Goal: Task Accomplishment & Management: Use online tool/utility

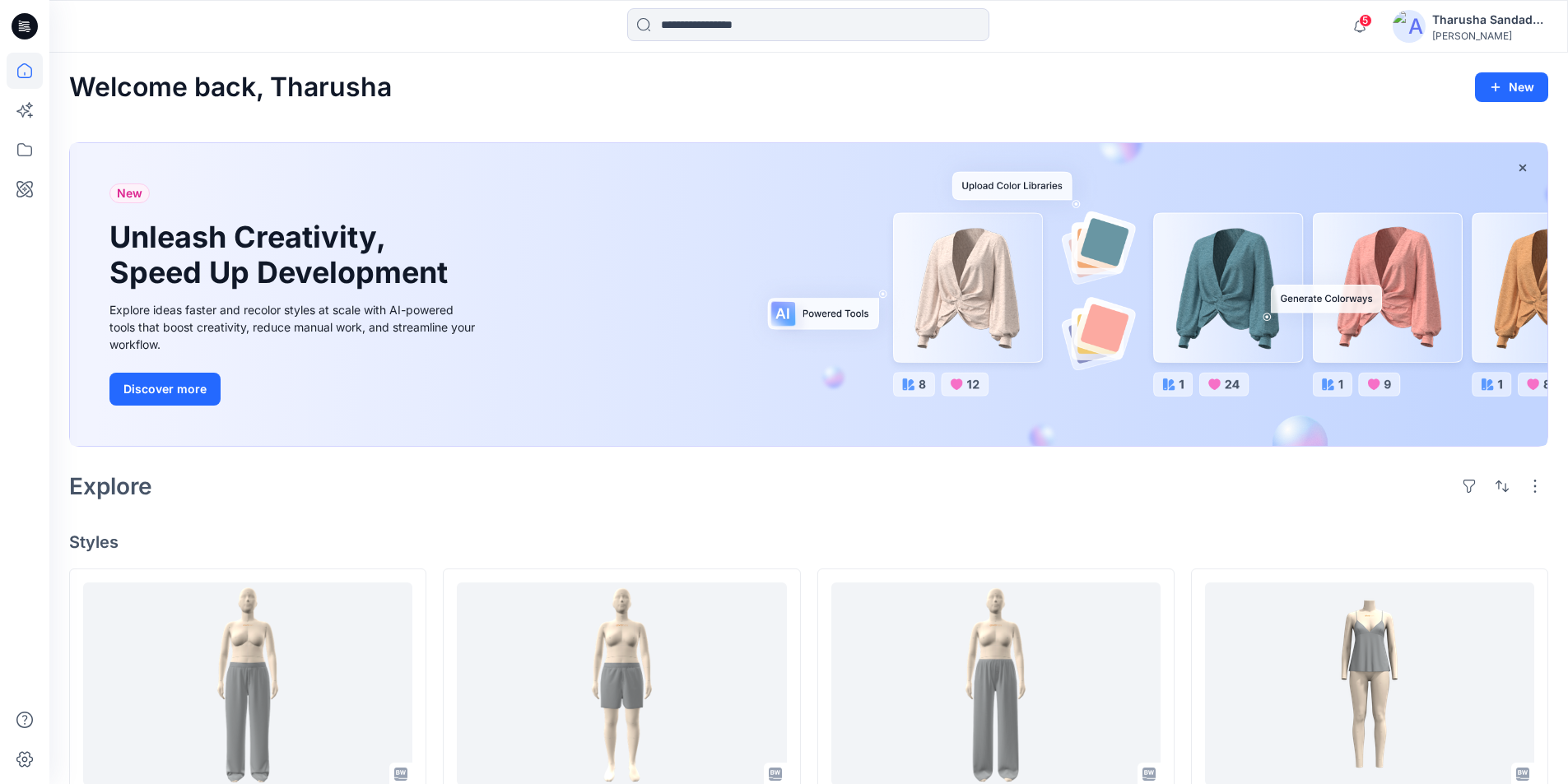
scroll to position [265, 0]
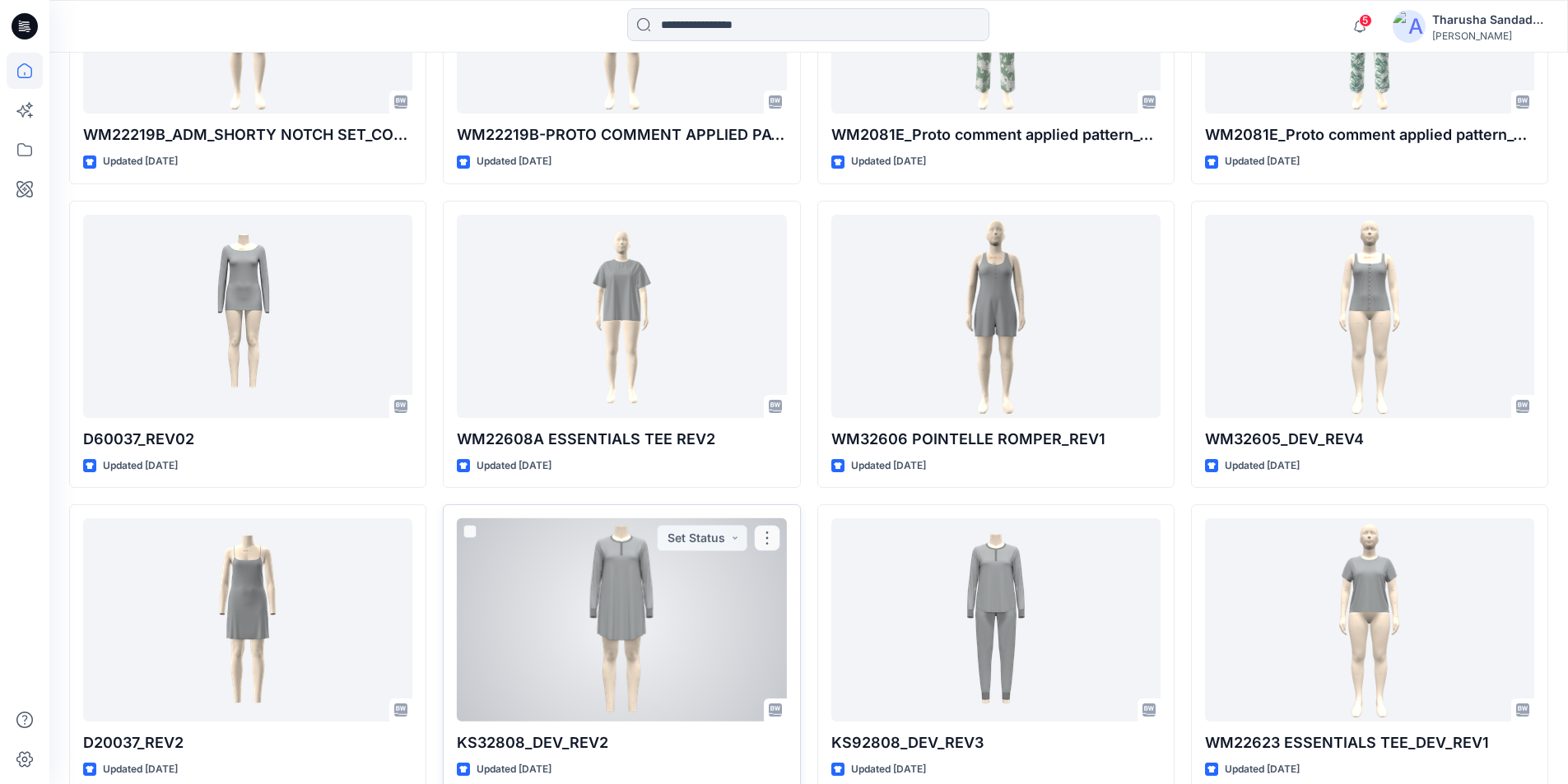
scroll to position [1670, 0]
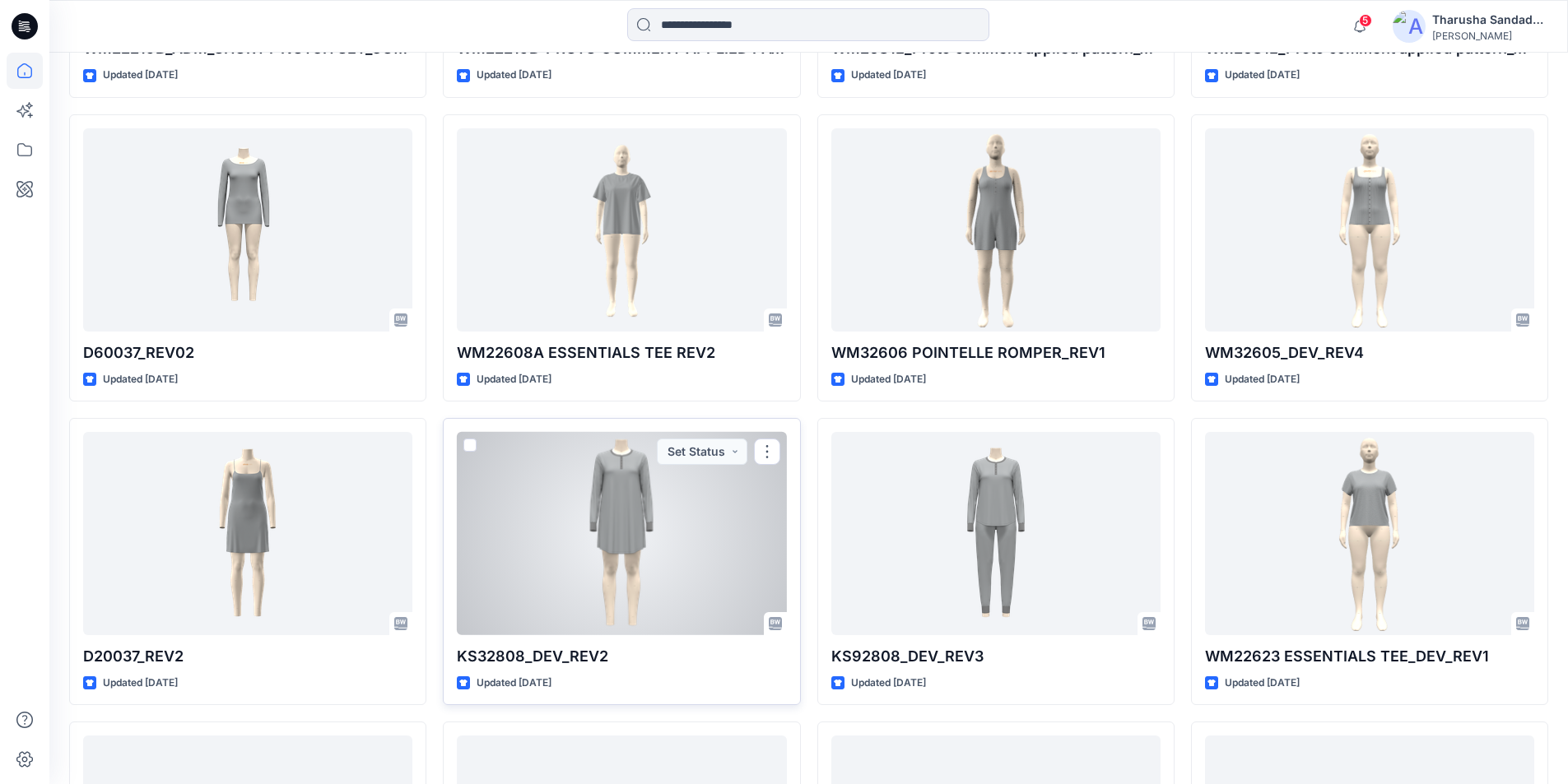
click at [641, 506] on div at bounding box center [621, 534] width 329 height 203
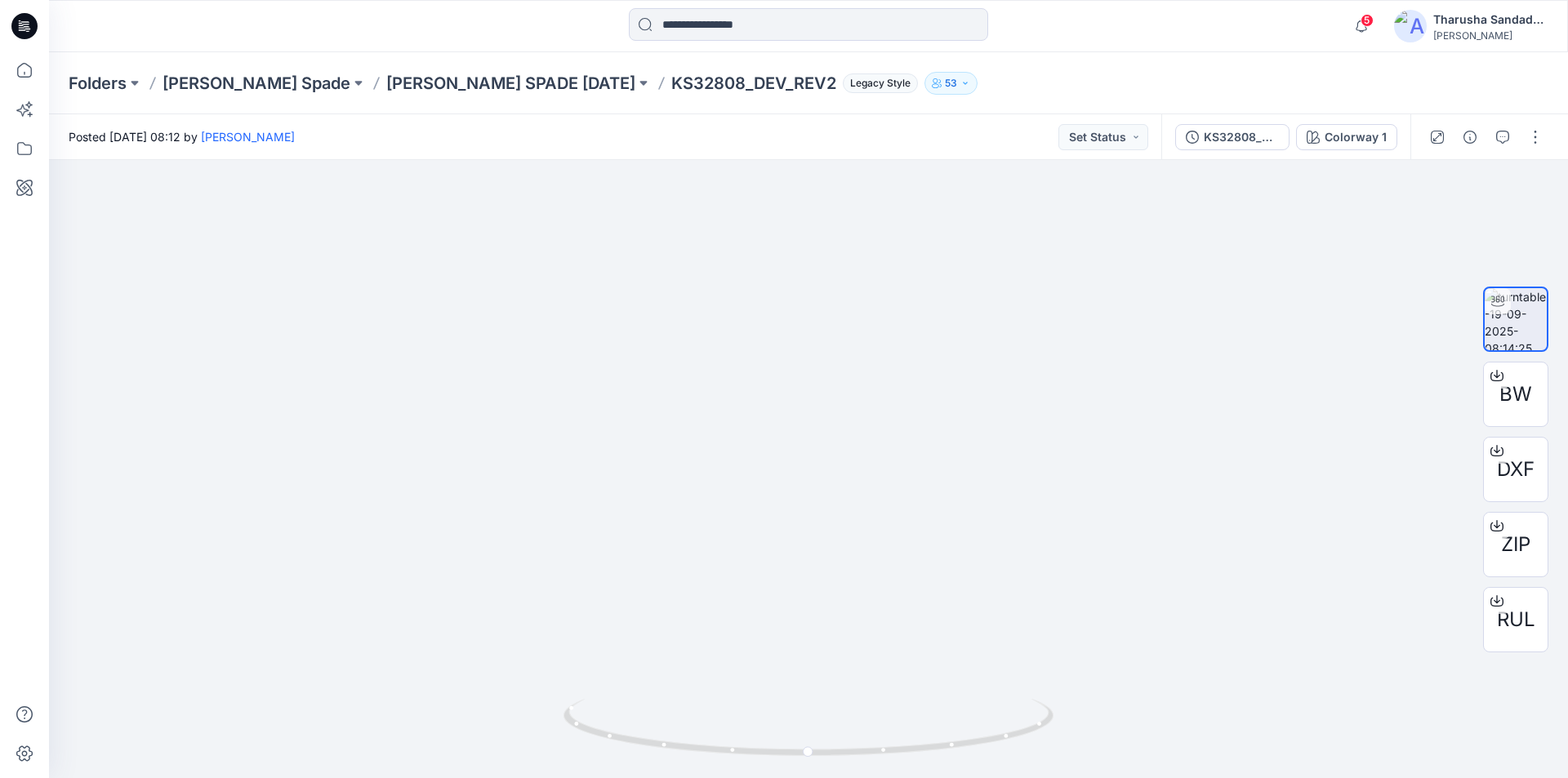
drag, startPoint x: 754, startPoint y: 373, endPoint x: 859, endPoint y: 810, distance: 449.4
drag, startPoint x: 921, startPoint y: 141, endPoint x: 760, endPoint y: 810, distance: 688.1
drag, startPoint x: 846, startPoint y: 378, endPoint x: 752, endPoint y: 810, distance: 442.1
drag, startPoint x: 766, startPoint y: 360, endPoint x: 709, endPoint y: 717, distance: 361.5
drag, startPoint x: 889, startPoint y: 772, endPoint x: 660, endPoint y: 718, distance: 235.3
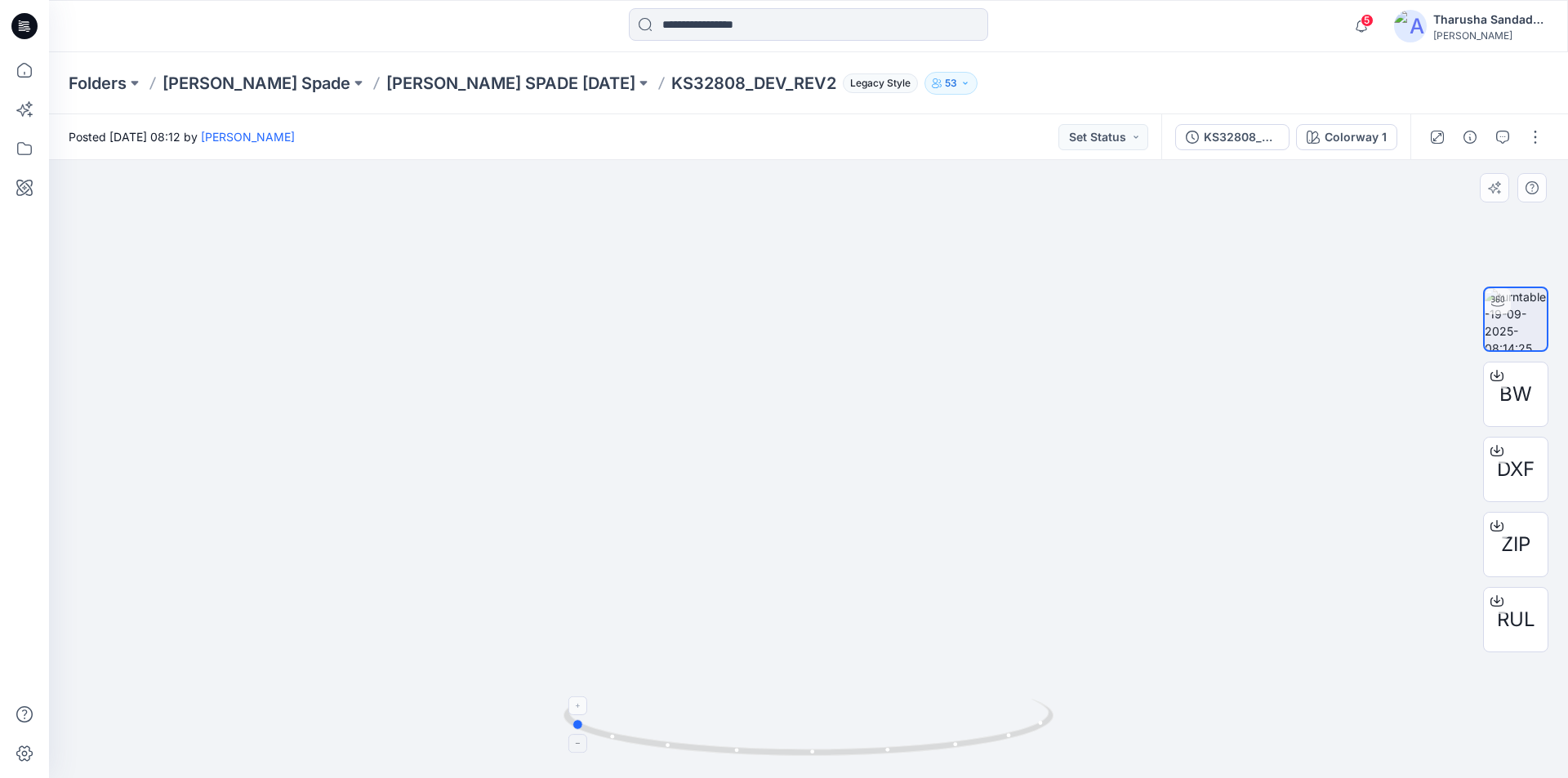
click at [660, 718] on icon at bounding box center [810, 729] width 494 height 61
drag, startPoint x: 758, startPoint y: 561, endPoint x: 779, endPoint y: 467, distance: 96.3
drag, startPoint x: 443, startPoint y: 595, endPoint x: 703, endPoint y: 666, distance: 269.5
click at [708, 650] on img at bounding box center [1071, 71] width 2621 height 1416
drag, startPoint x: 710, startPoint y: 759, endPoint x: 708, endPoint y: 720, distance: 39.1
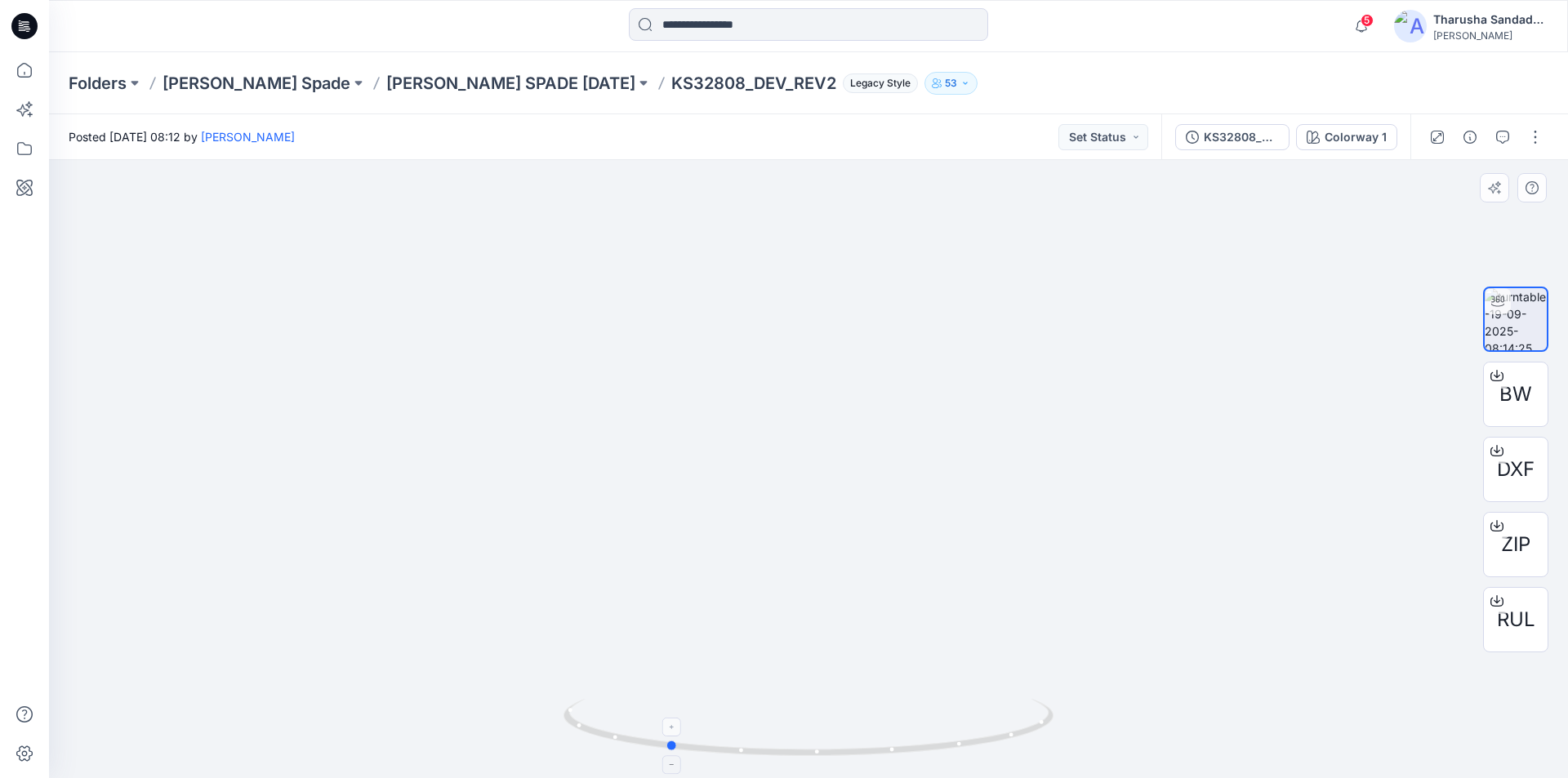
click at [771, 758] on icon at bounding box center [810, 729] width 494 height 61
click at [24, 26] on icon at bounding box center [26, 26] width 7 height 1
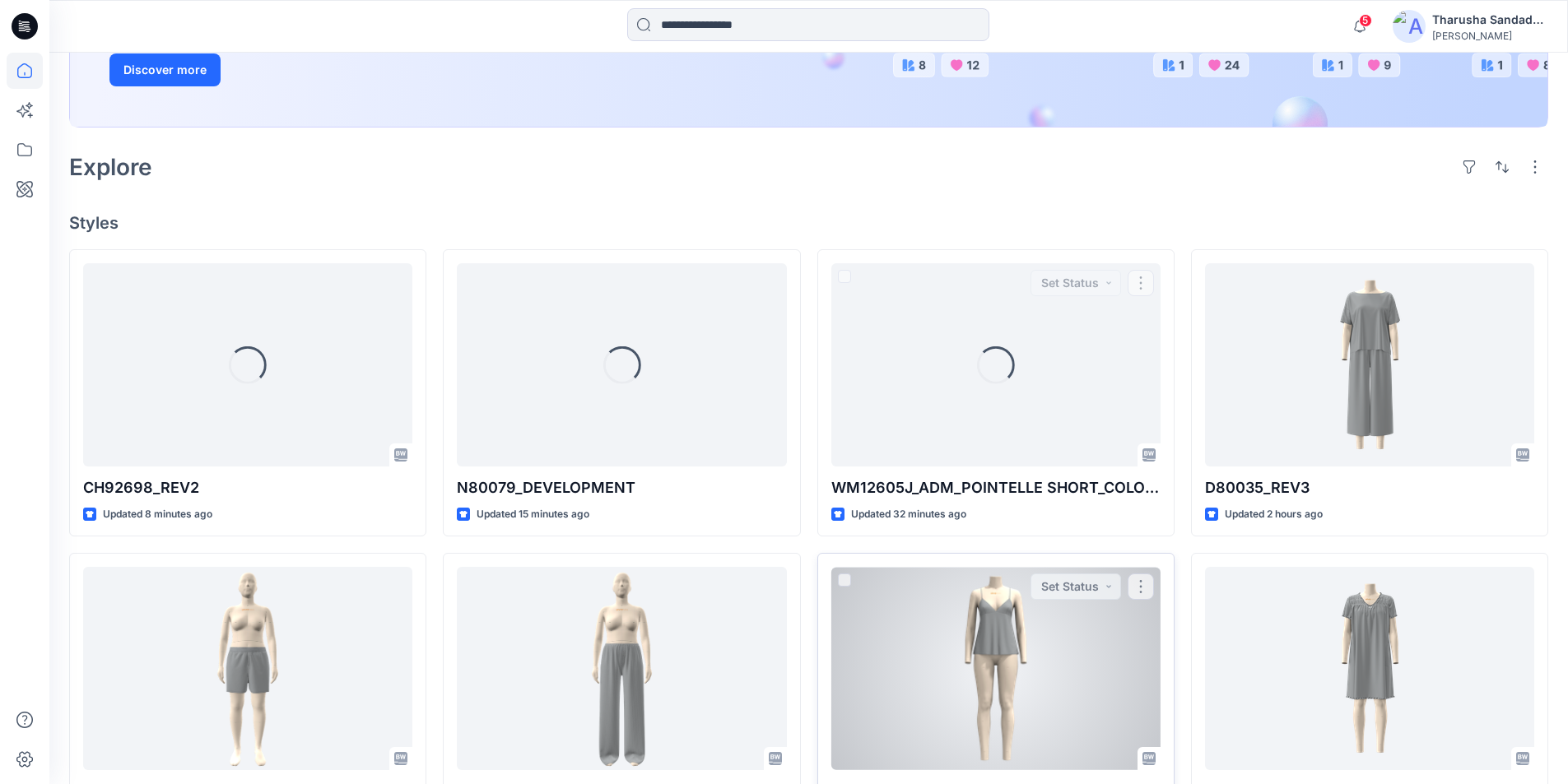
scroll to position [329, 0]
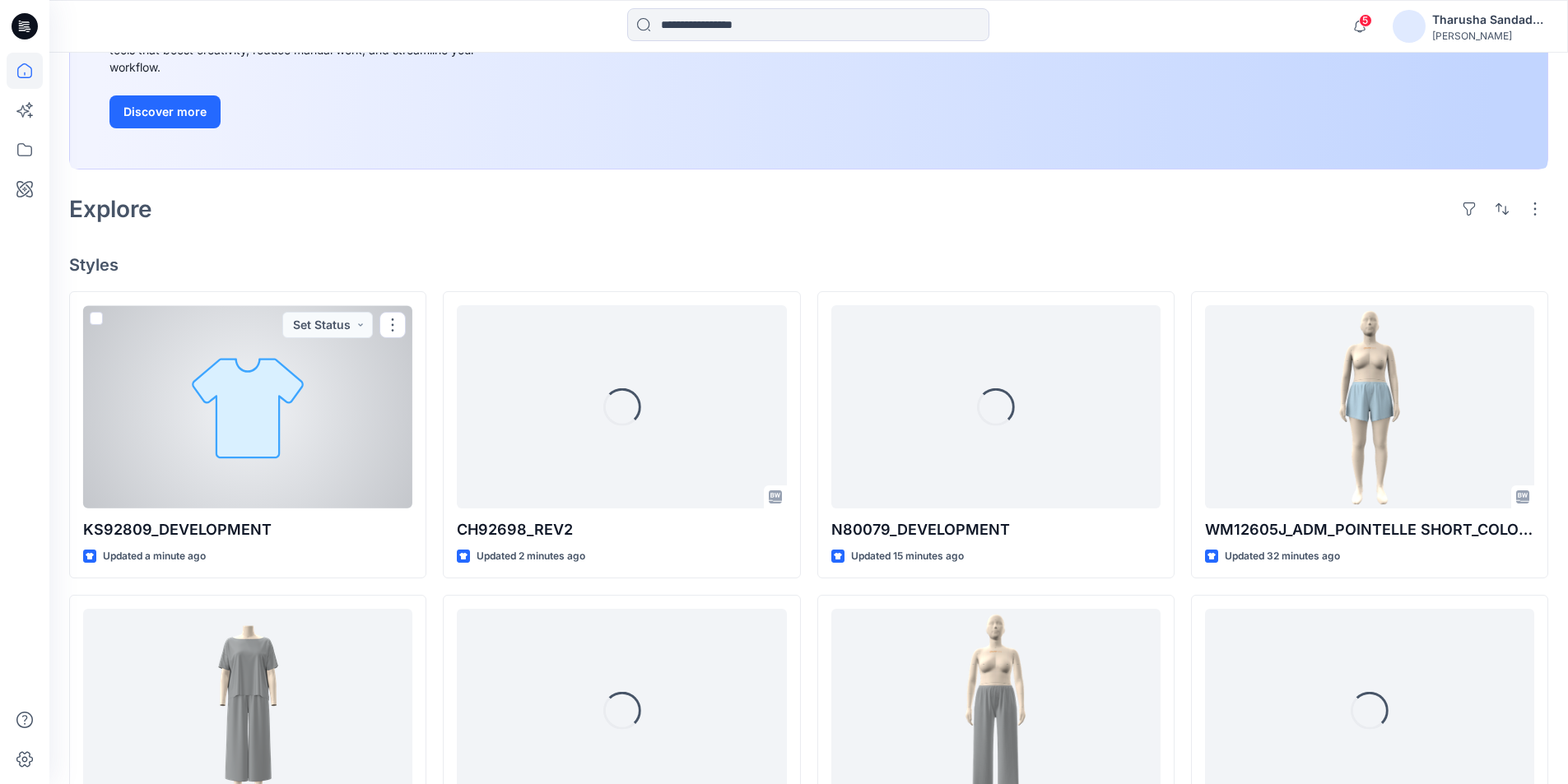
scroll to position [278, 0]
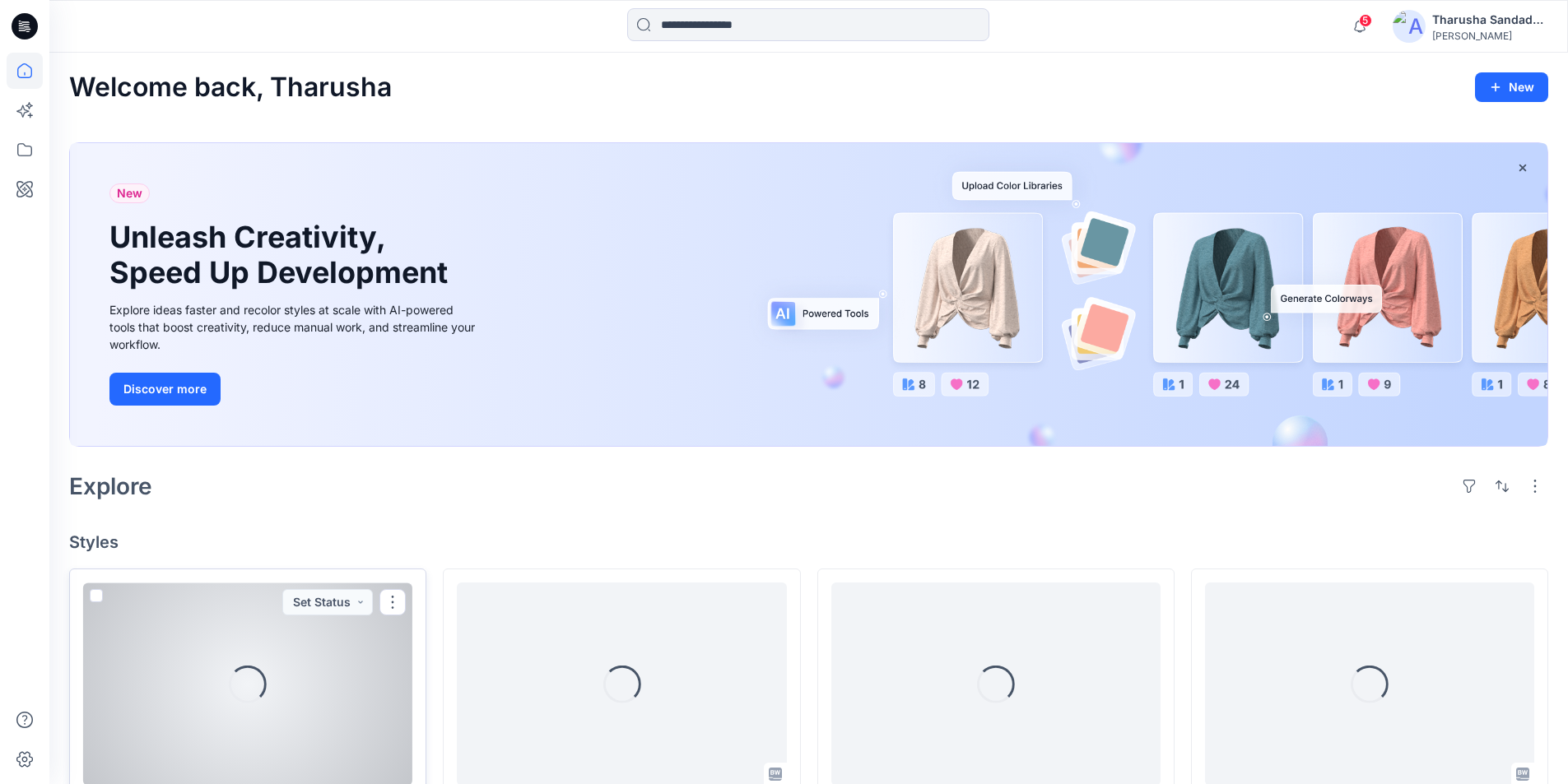
scroll to position [82, 0]
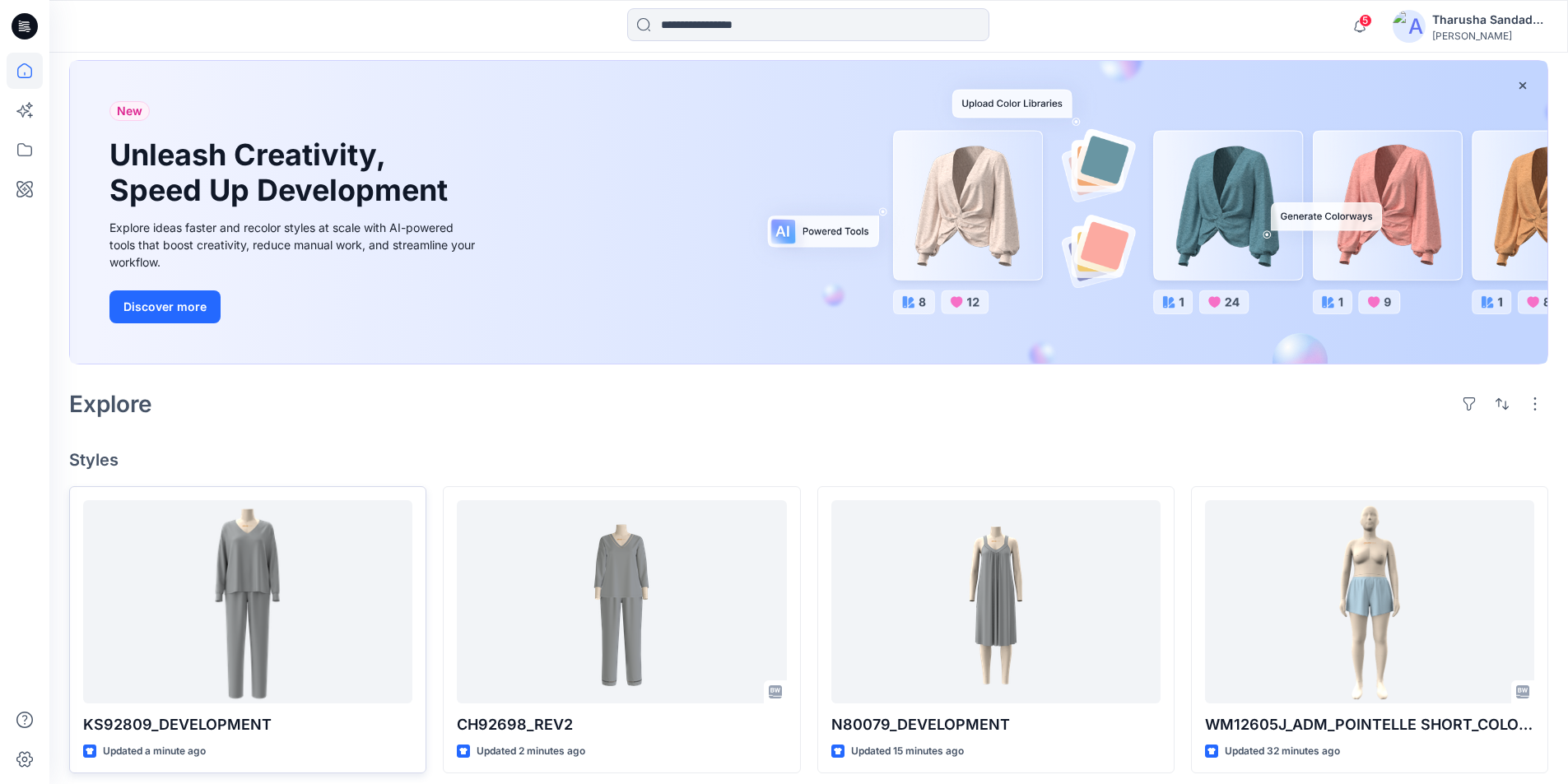
click at [374, 391] on div "Explore" at bounding box center [809, 404] width 1479 height 40
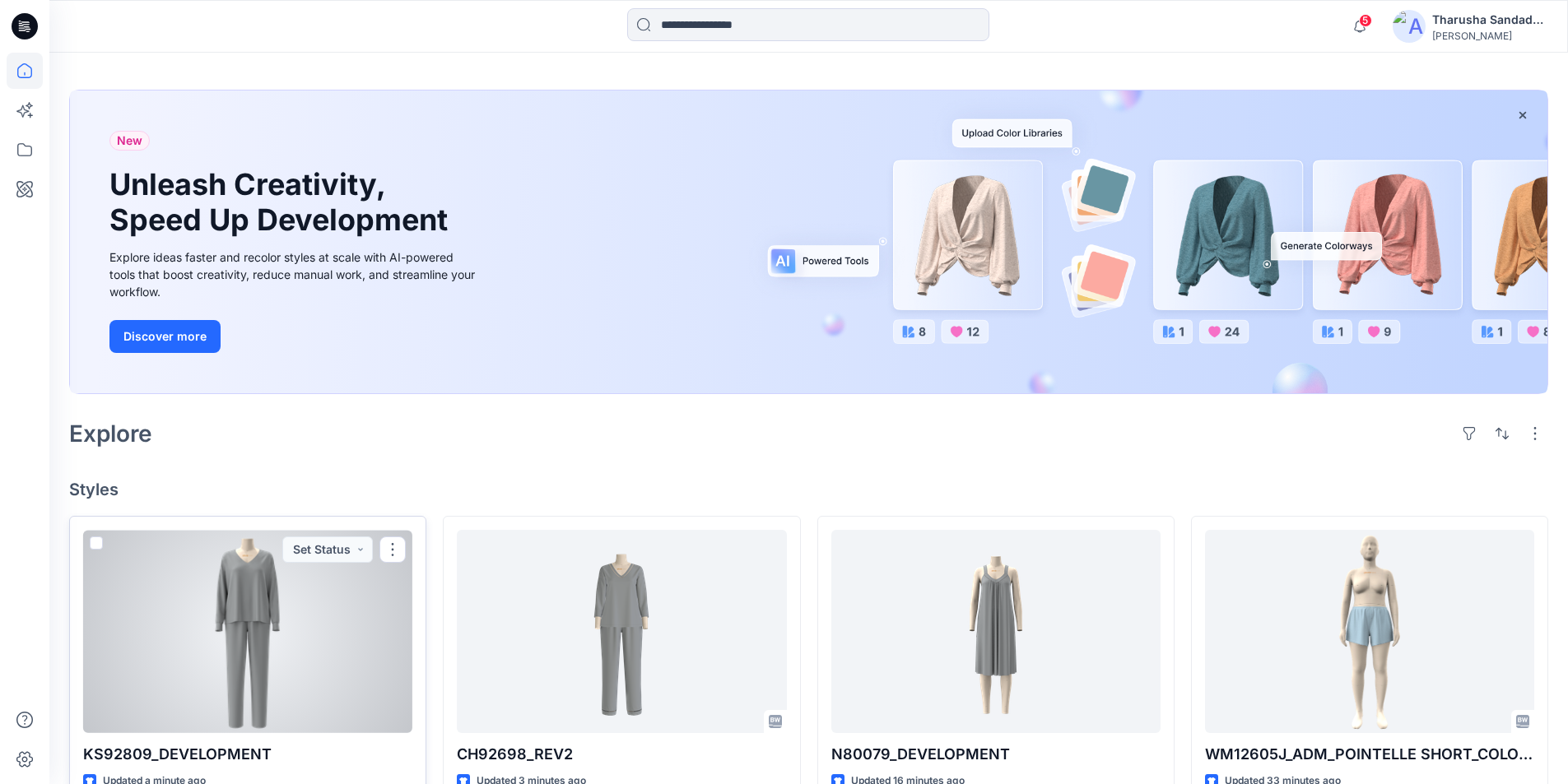
scroll to position [82, 0]
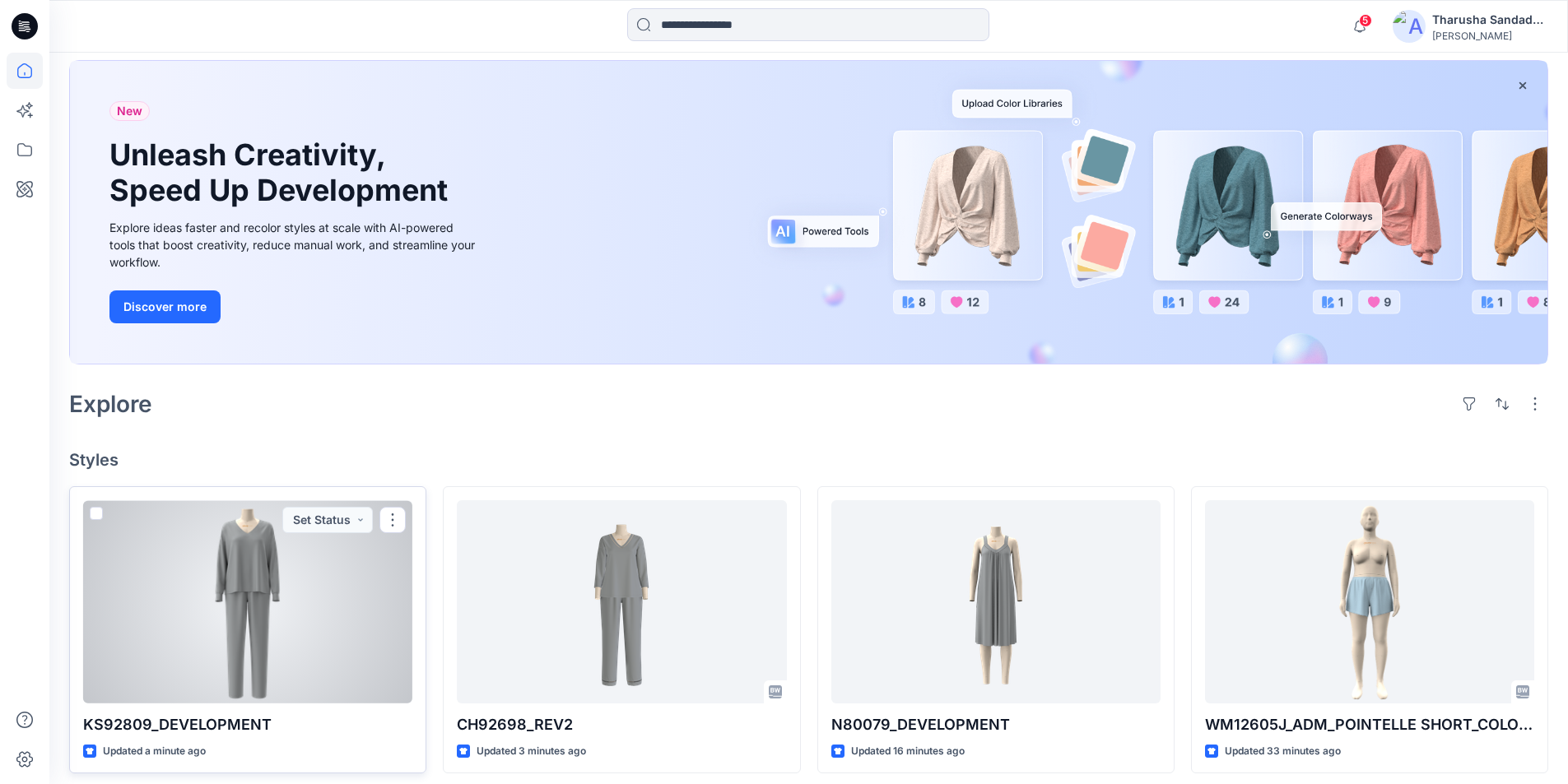
click at [216, 604] on div at bounding box center [247, 602] width 329 height 203
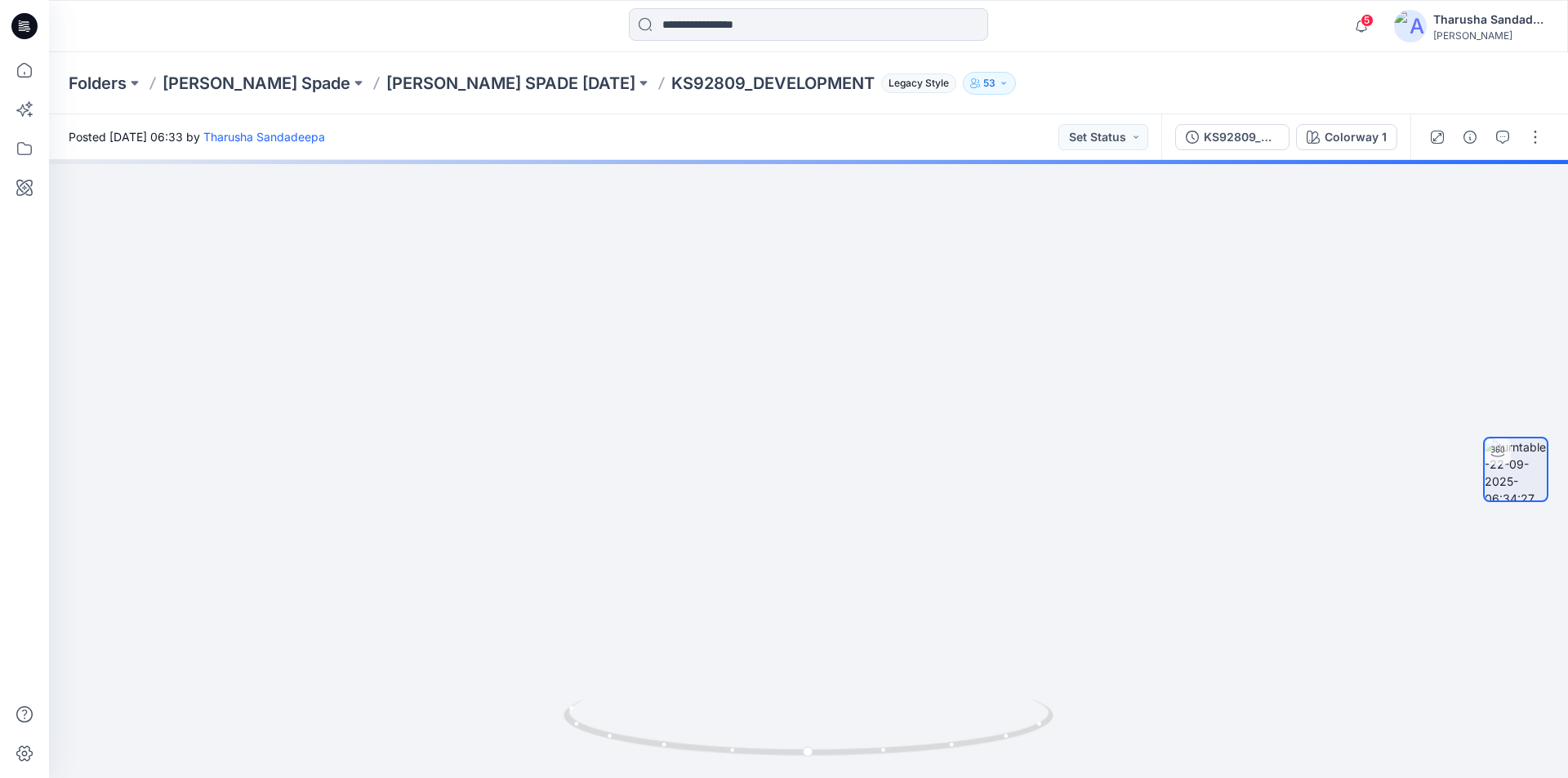
drag, startPoint x: 795, startPoint y: 342, endPoint x: 693, endPoint y: 810, distance: 479.0
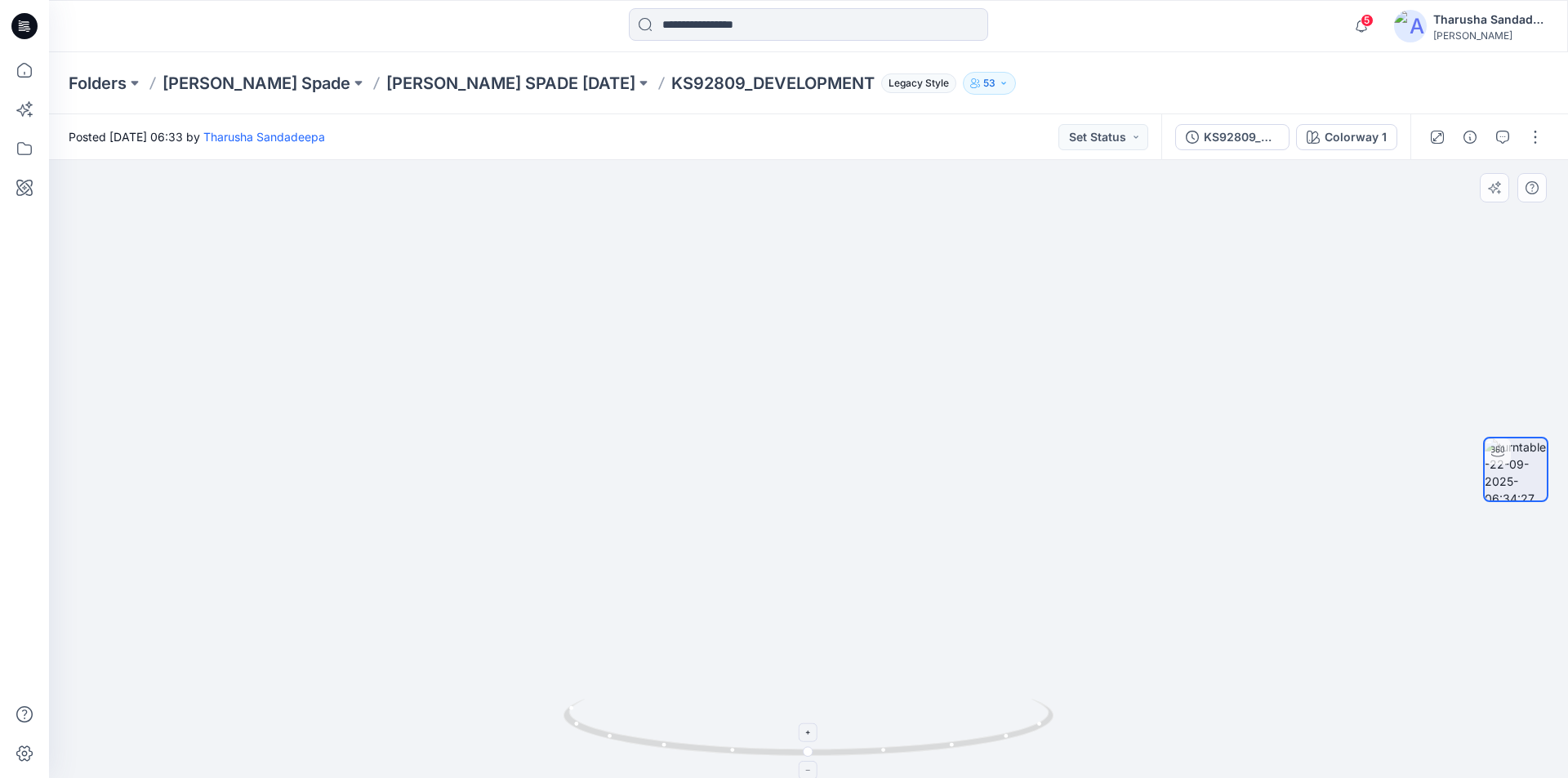
drag, startPoint x: 802, startPoint y: 648, endPoint x: 833, endPoint y: 748, distance: 104.7
click at [1542, 146] on button "button" at bounding box center [1535, 137] width 26 height 26
click at [1452, 176] on button "Edit" at bounding box center [1466, 175] width 150 height 30
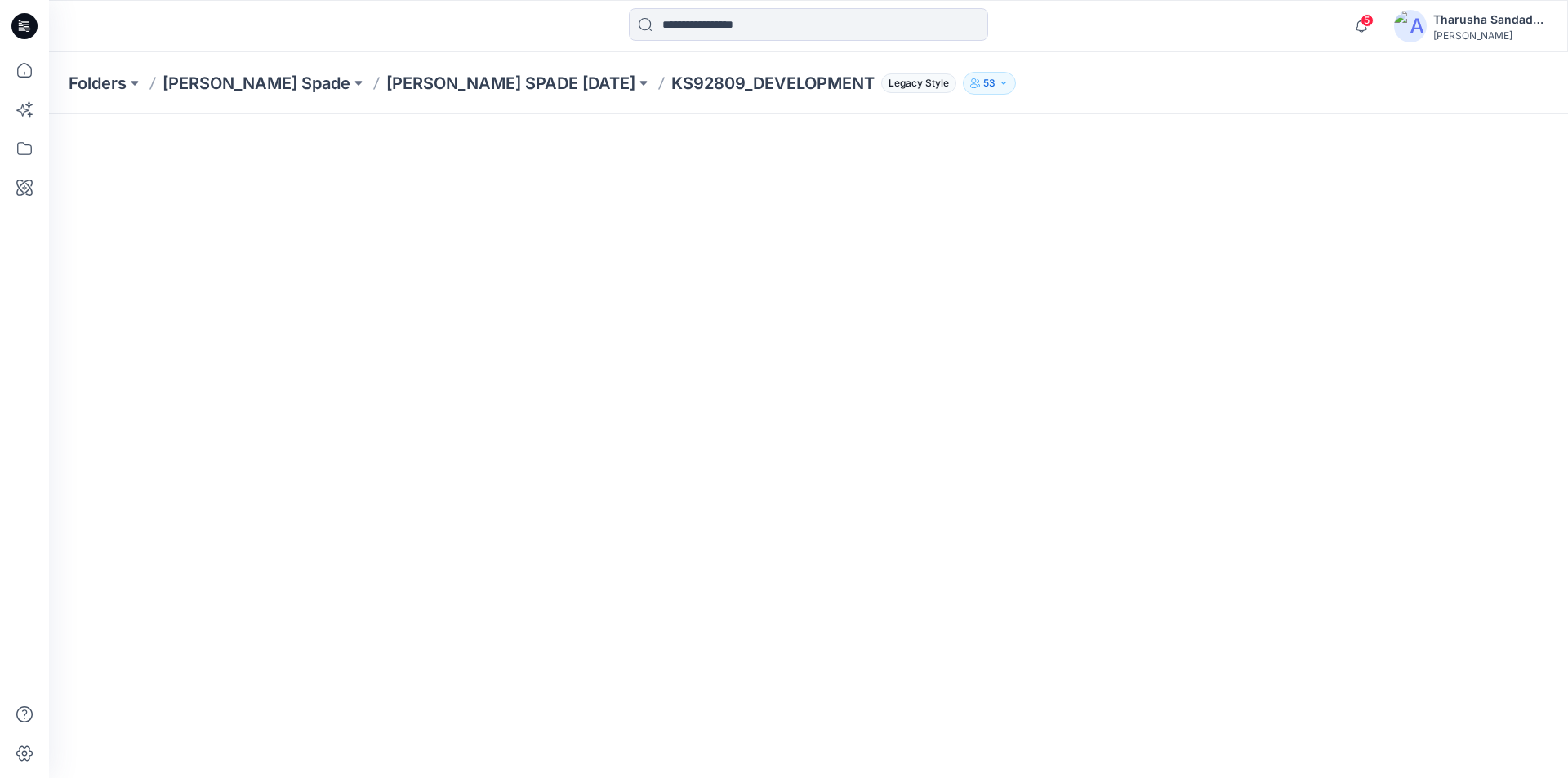
scroll to position [200, 0]
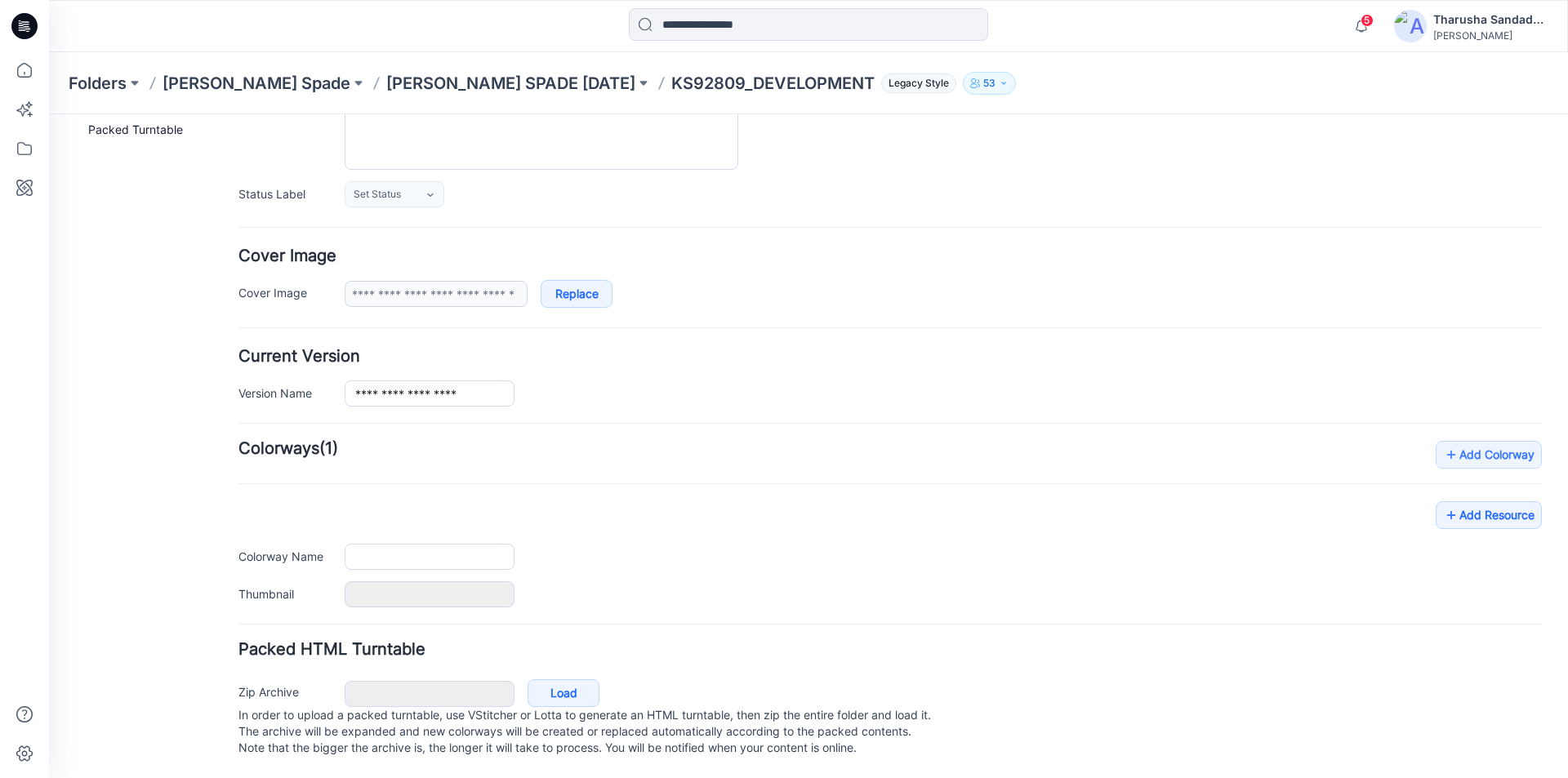
type input "**********"
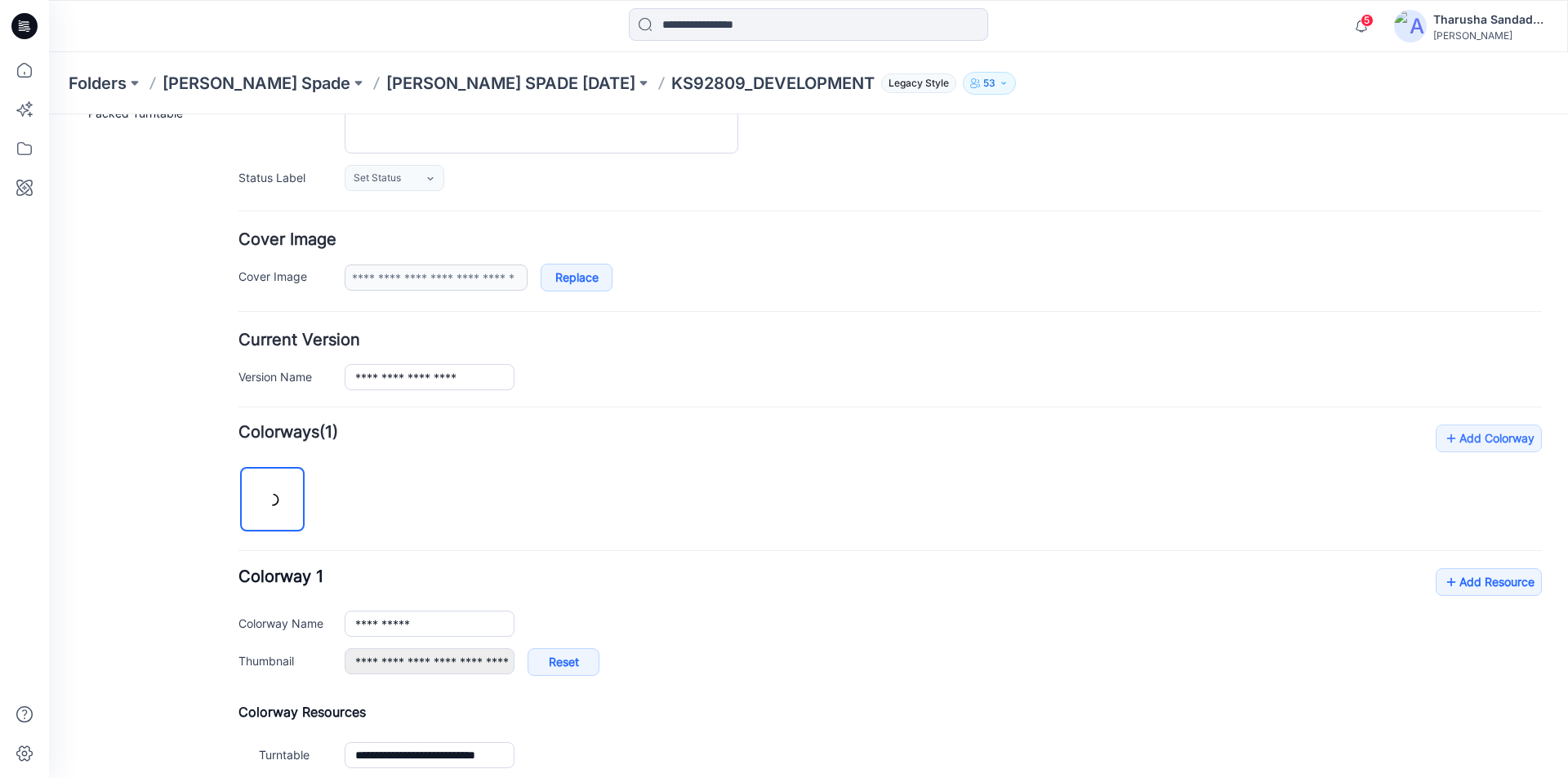
scroll to position [220, 0]
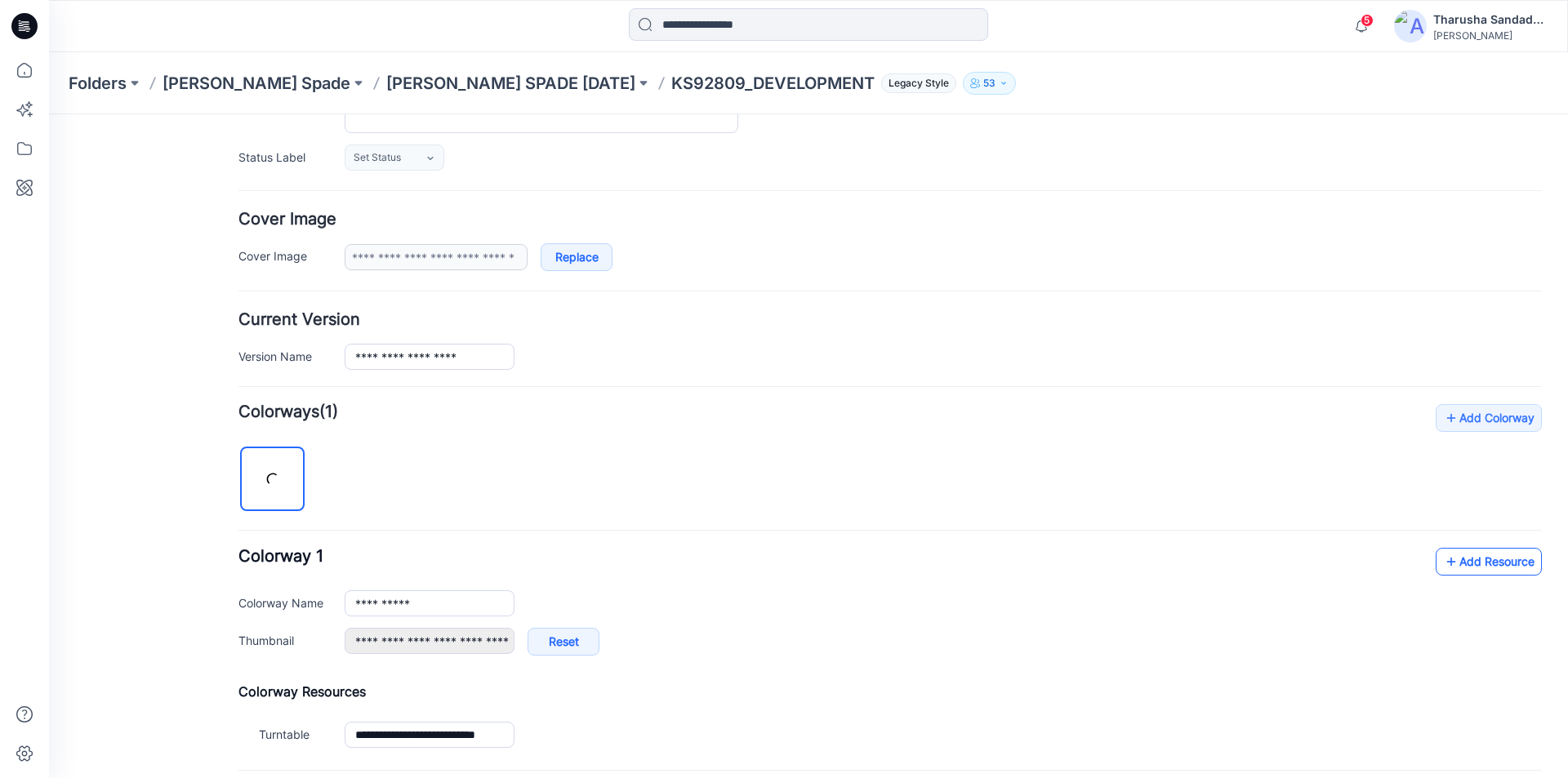
click at [1459, 564] on link "Add Resource" at bounding box center [1488, 563] width 106 height 28
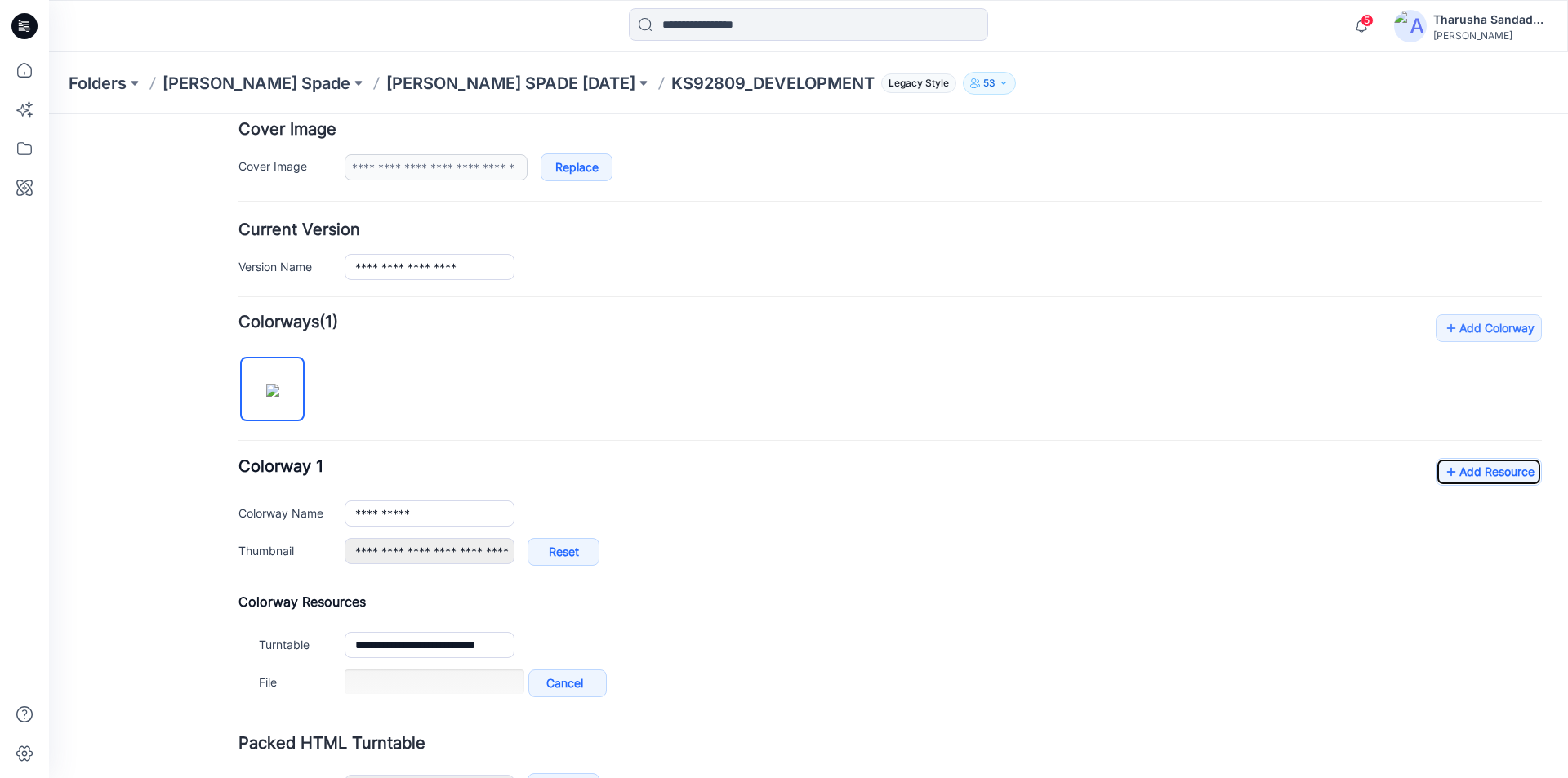
scroll to position [421, 0]
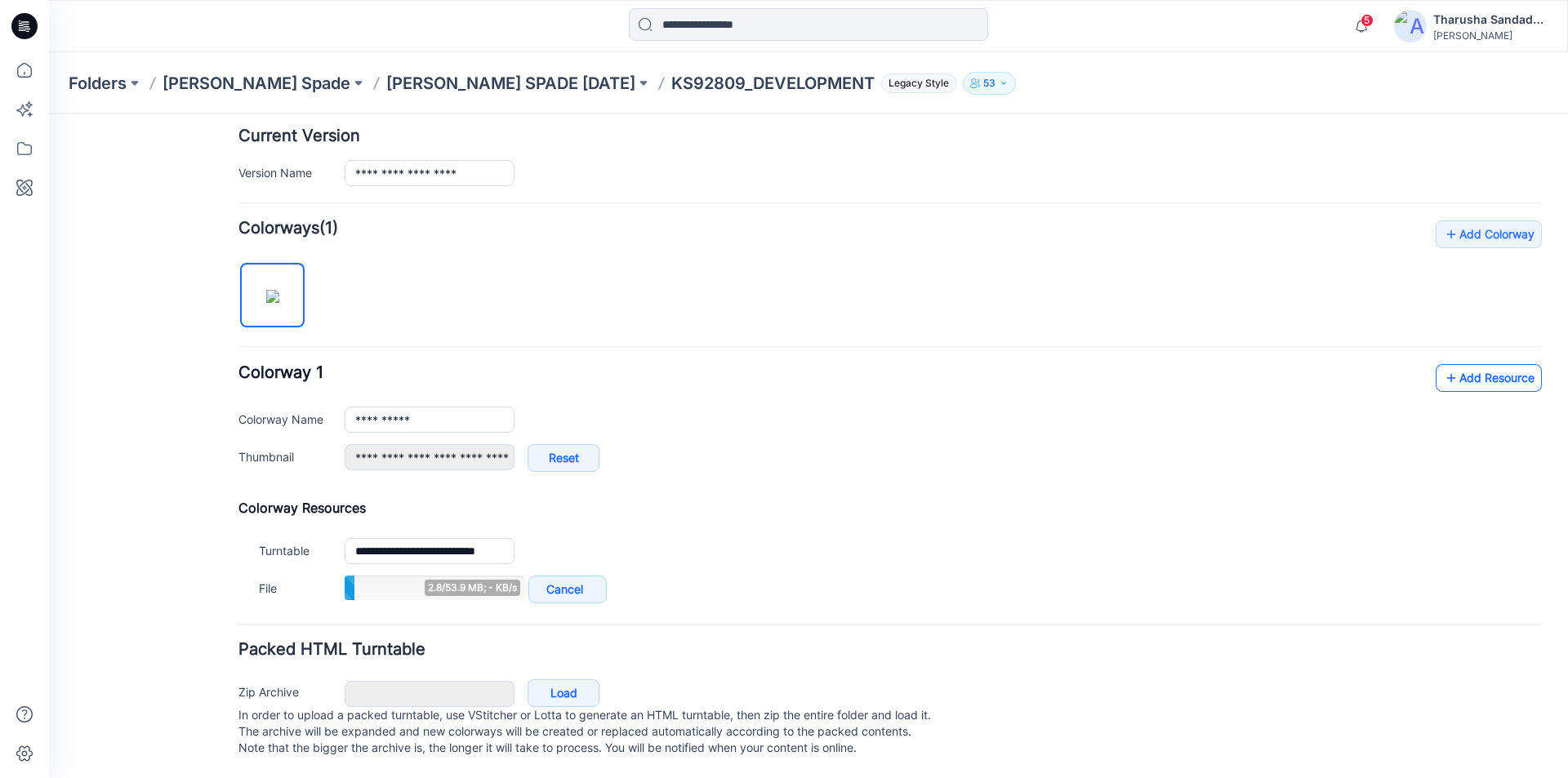
click at [1444, 367] on icon at bounding box center [1450, 378] width 16 height 26
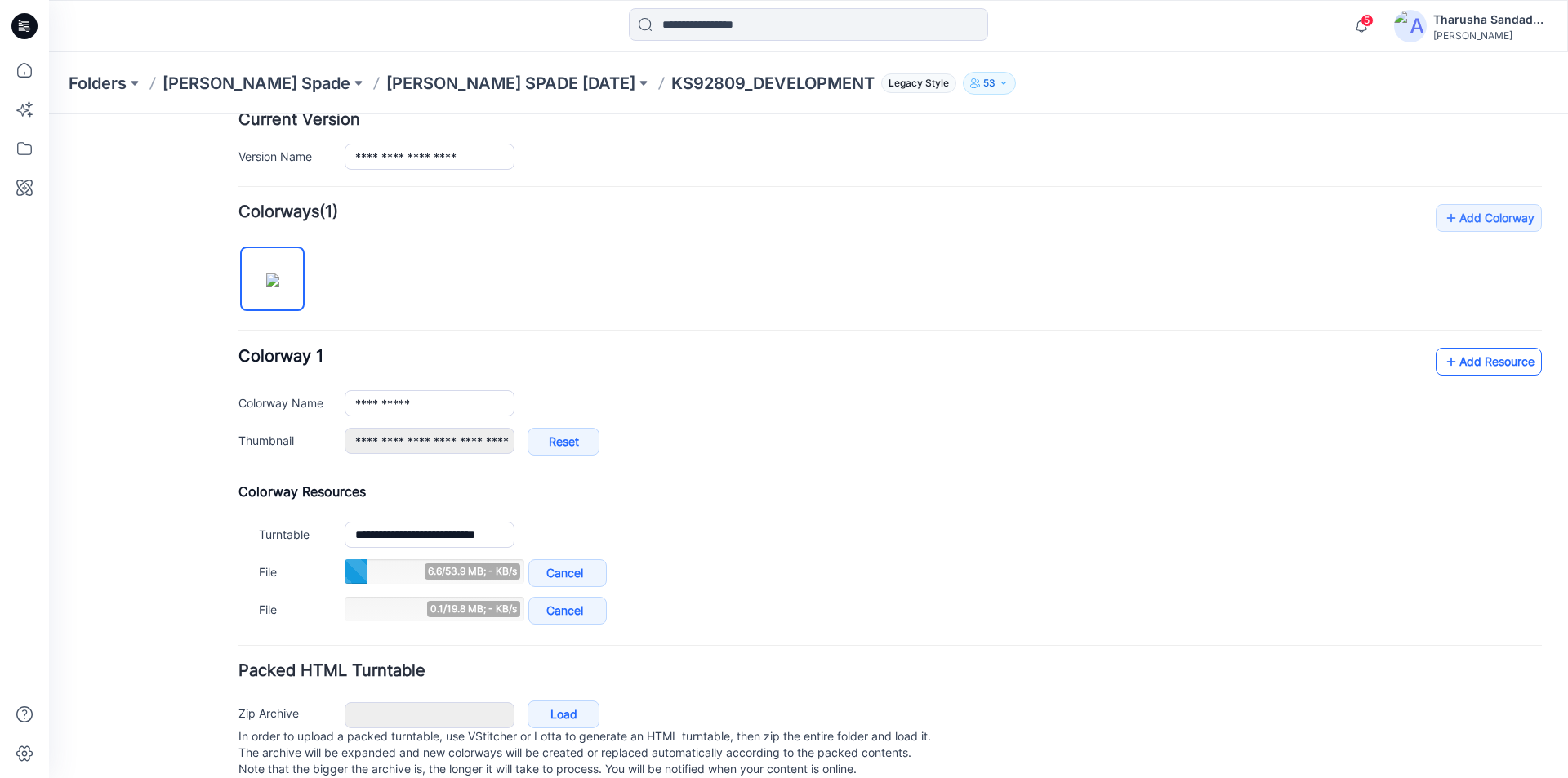
click at [1444, 367] on icon at bounding box center [1450, 362] width 16 height 26
